Goal: Task Accomplishment & Management: Manage account settings

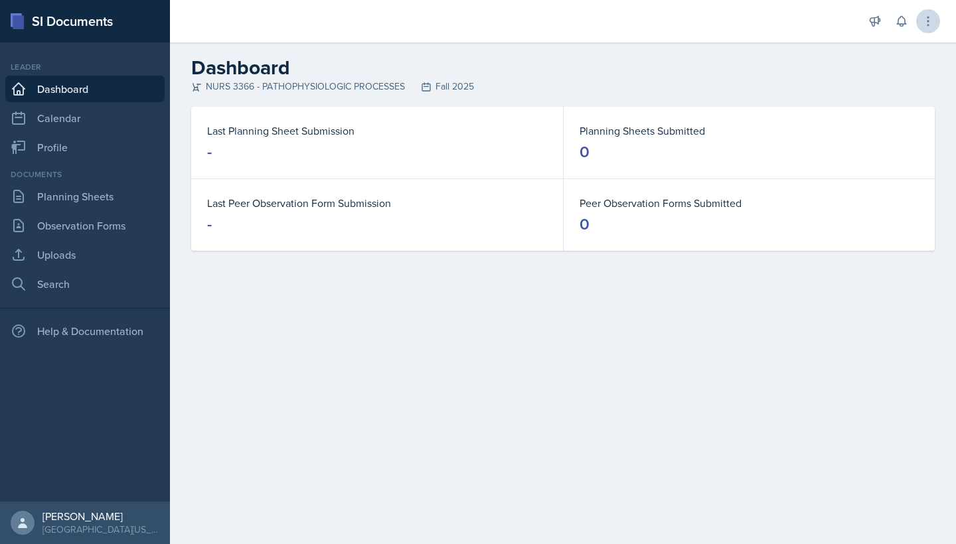
click at [929, 30] on button at bounding box center [928, 21] width 24 height 24
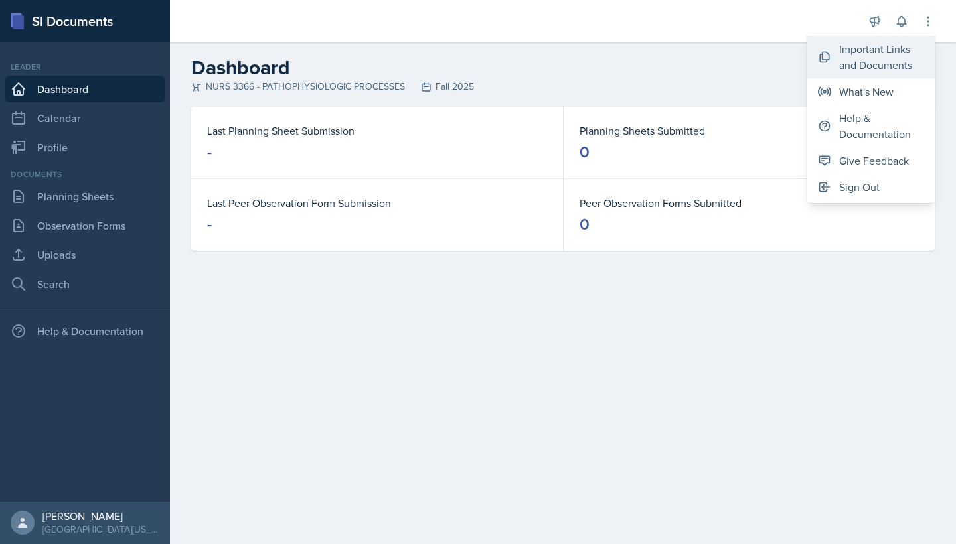
click at [905, 58] on div "Important Links and Documents" at bounding box center [881, 57] width 85 height 32
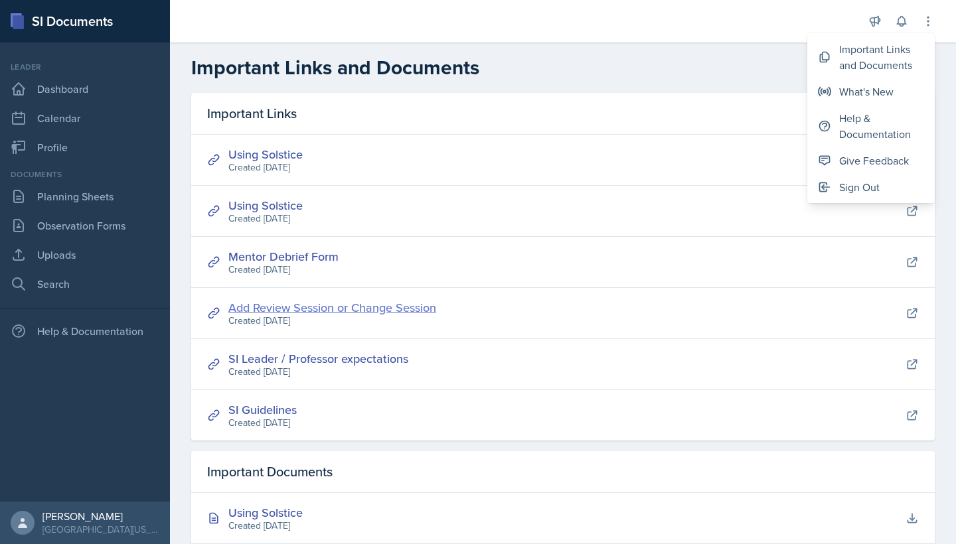
click at [346, 304] on link "Add Review Session or Change Session" at bounding box center [332, 307] width 208 height 17
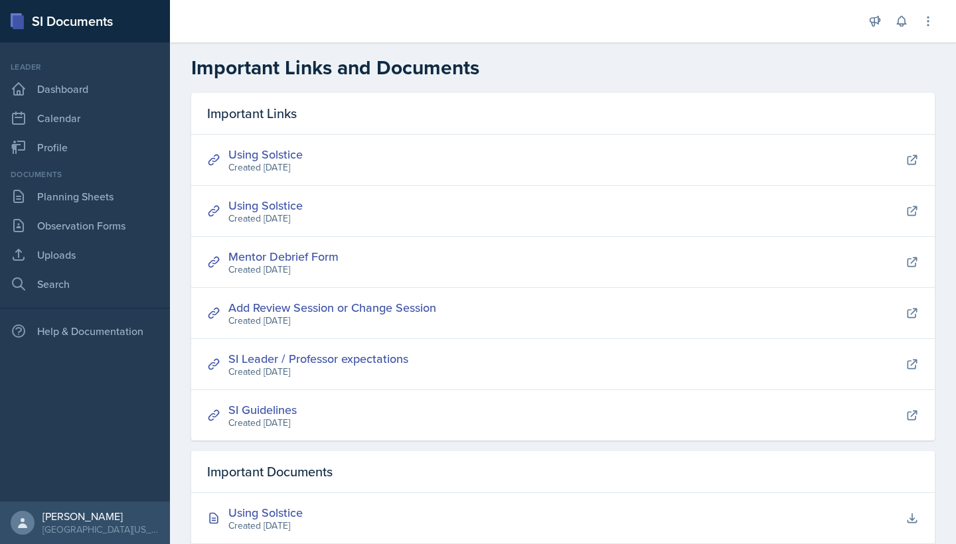
click at [868, 323] on div "Add Review Session or Change Session Created [DATE]" at bounding box center [562, 313] width 743 height 51
click at [411, 302] on link "Add Review Session or Change Session" at bounding box center [332, 307] width 208 height 17
click at [85, 94] on link "Dashboard" at bounding box center [84, 89] width 159 height 27
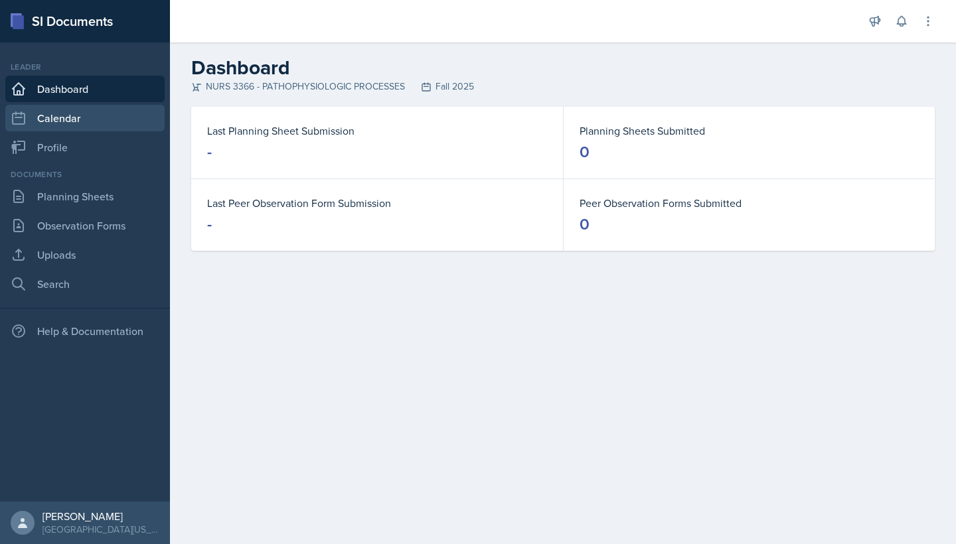
click at [62, 115] on link "Calendar" at bounding box center [84, 118] width 159 height 27
